Goal: Task Accomplishment & Management: Use online tool/utility

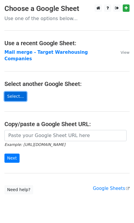
click at [11, 92] on link "Select..." at bounding box center [15, 96] width 22 height 9
click at [14, 92] on link "Select..." at bounding box center [15, 96] width 22 height 9
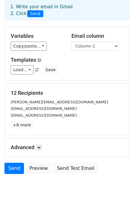
scroll to position [30, 0]
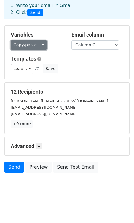
click at [19, 45] on link "Copy/paste..." at bounding box center [29, 45] width 36 height 9
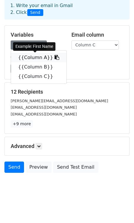
click at [20, 56] on link "{{Column A}}" at bounding box center [38, 57] width 55 height 9
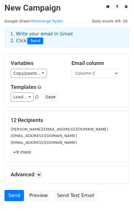
scroll to position [0, 0]
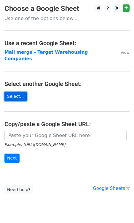
click at [17, 92] on link "Select..." at bounding box center [15, 96] width 22 height 9
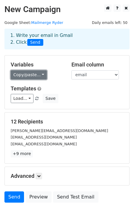
click at [24, 75] on link "Copy/paste..." at bounding box center [29, 74] width 36 height 9
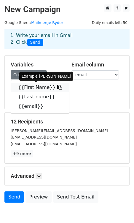
click at [25, 86] on link "{{First Name}}" at bounding box center [40, 87] width 58 height 9
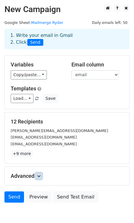
click at [40, 179] on link at bounding box center [39, 176] width 7 height 7
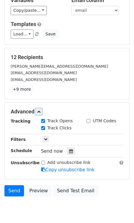
scroll to position [66, 0]
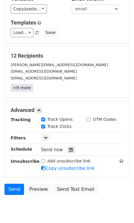
click at [23, 87] on link "+9 more" at bounding box center [22, 87] width 22 height 7
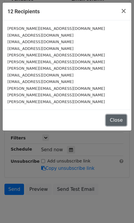
click at [118, 119] on button "Close" at bounding box center [116, 120] width 21 height 11
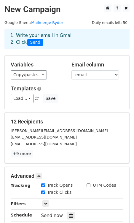
scroll to position [6, 0]
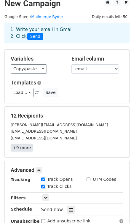
click at [20, 149] on link "+9 more" at bounding box center [22, 147] width 22 height 7
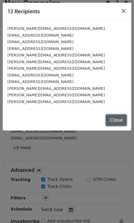
click at [118, 120] on button "Close" at bounding box center [116, 120] width 21 height 11
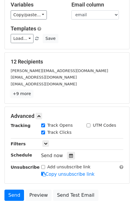
scroll to position [88, 0]
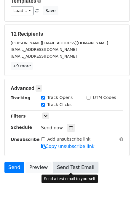
click at [68, 167] on link "Send Test Email" at bounding box center [75, 167] width 45 height 11
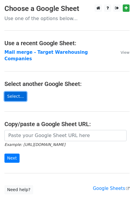
click at [18, 92] on link "Select..." at bounding box center [15, 96] width 22 height 9
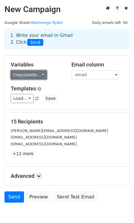
click at [38, 76] on link "Copy/paste..." at bounding box center [29, 74] width 36 height 9
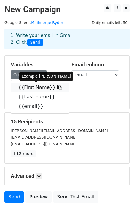
click at [30, 88] on link "{{First Name}}" at bounding box center [40, 87] width 58 height 9
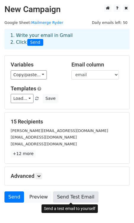
click at [68, 198] on link "Send Test Email" at bounding box center [75, 197] width 45 height 11
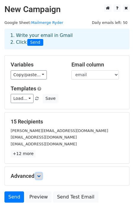
click at [41, 175] on icon at bounding box center [39, 177] width 4 height 4
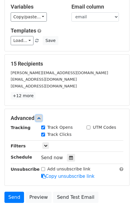
scroll to position [88, 0]
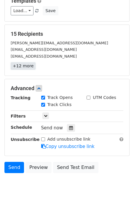
click at [18, 67] on link "+12 more" at bounding box center [23, 65] width 25 height 7
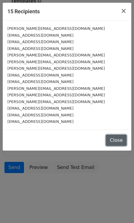
click at [114, 141] on button "Close" at bounding box center [116, 140] width 21 height 11
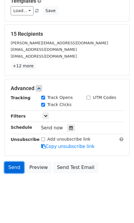
click at [11, 168] on link "Send" at bounding box center [14, 167] width 20 height 11
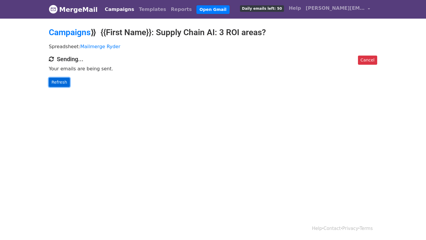
click at [56, 82] on link "Refresh" at bounding box center [59, 82] width 21 height 9
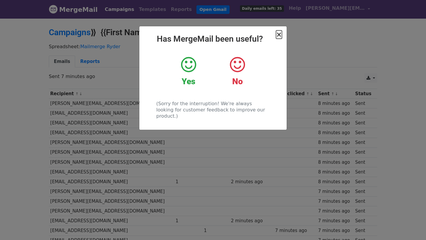
click at [278, 35] on span "×" at bounding box center [279, 34] width 6 height 8
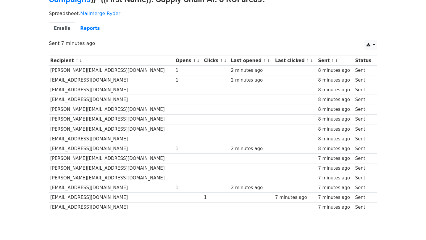
scroll to position [35, 0]
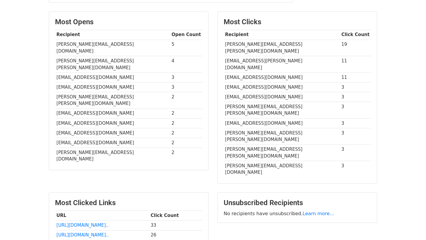
scroll to position [140, 0]
